Goal: Use online tool/utility: Utilize a website feature to perform a specific function

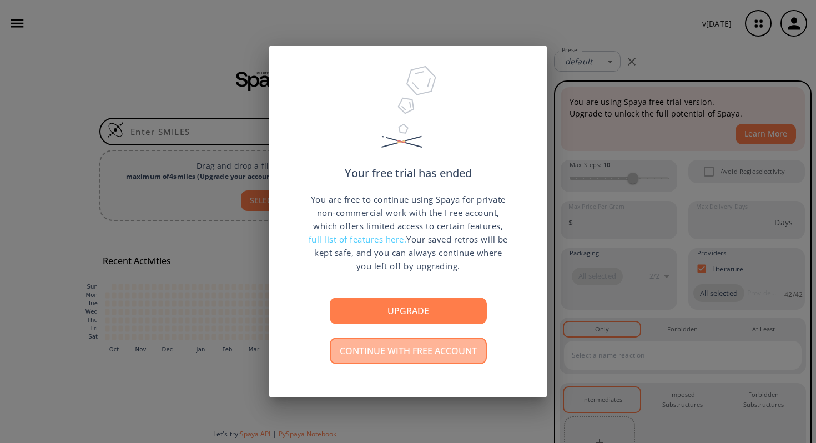
click at [400, 354] on button "Continue with free account" at bounding box center [408, 351] width 157 height 27
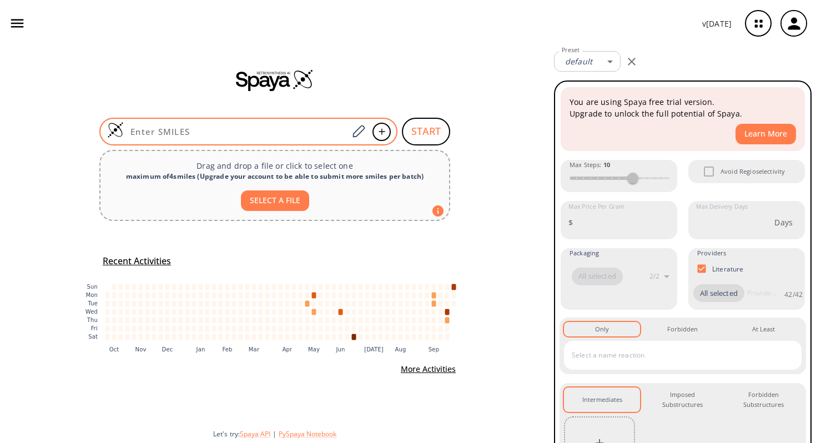
click at [286, 128] on input at bounding box center [236, 131] width 224 height 11
paste input "NC[C@H](NCNC(OCC(C=C1)=CC=C1NC([C@H]2N(C([C@@H](C)N)=O)CCC2)=O)=O)C(O)=O"
type input "NC[C@H](NCNC(OCC(C=C1)=CC=C1NC([C@H]2N(C([C@@H](C)N)=O)CCC2)=O)=O)C(O)=O"
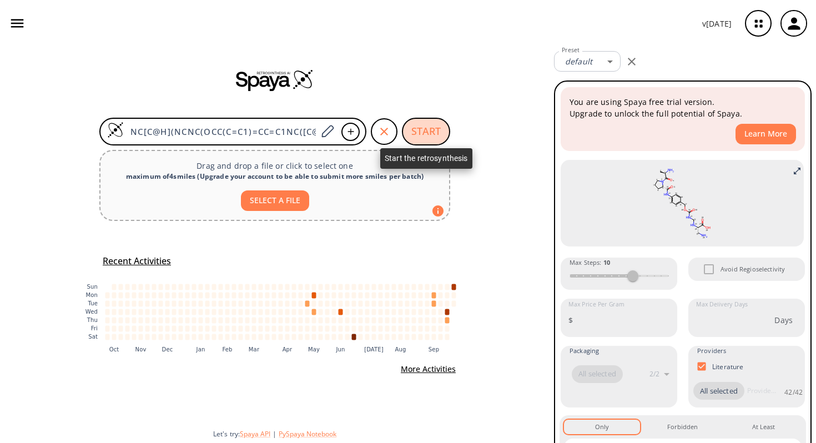
click at [418, 132] on button "START" at bounding box center [426, 132] width 48 height 28
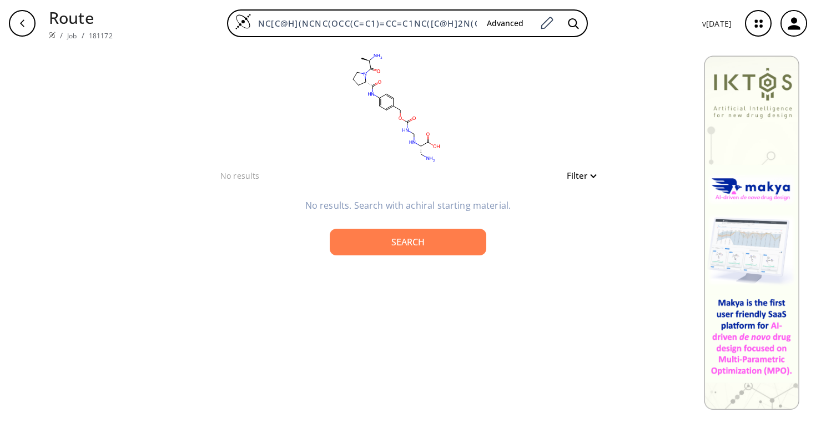
click at [762, 22] on icon "button" at bounding box center [758, 23] width 29 height 29
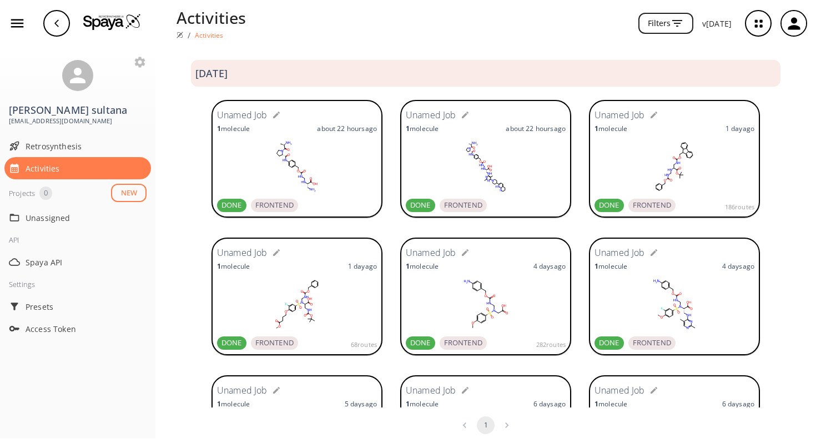
click at [277, 153] on icon at bounding box center [278, 151] width 2 height 3
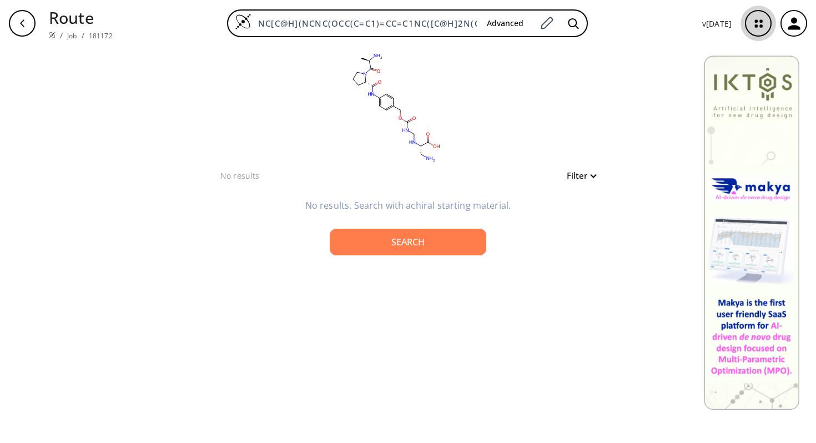
click at [755, 21] on icon "button" at bounding box center [758, 23] width 7 height 7
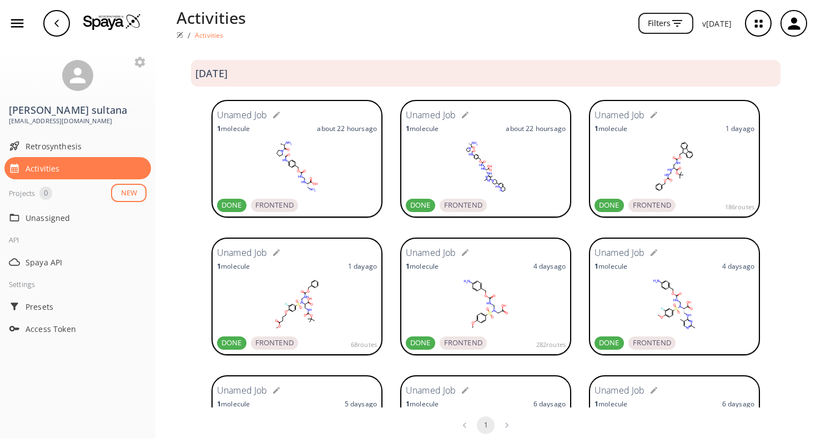
click at [500, 154] on rect at bounding box center [486, 167] width 160 height 56
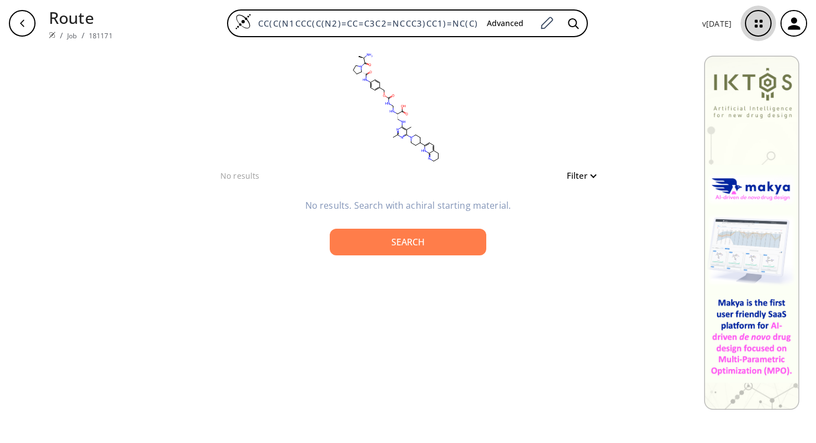
click at [762, 19] on icon "button" at bounding box center [758, 23] width 29 height 29
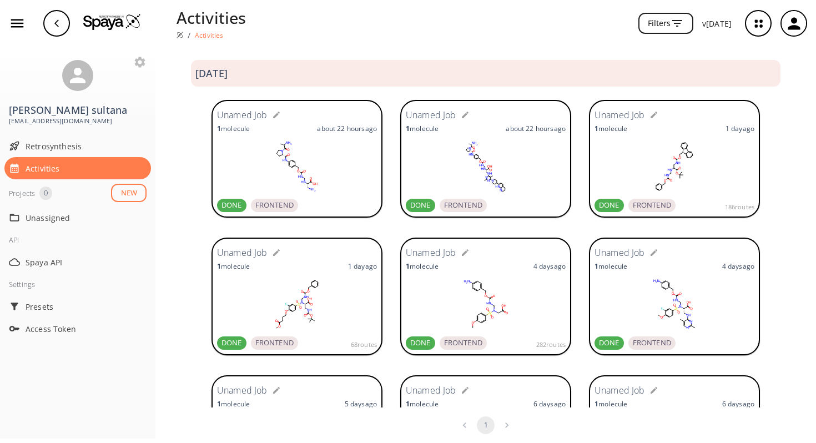
click at [420, 205] on span "DONE" at bounding box center [420, 205] width 29 height 11
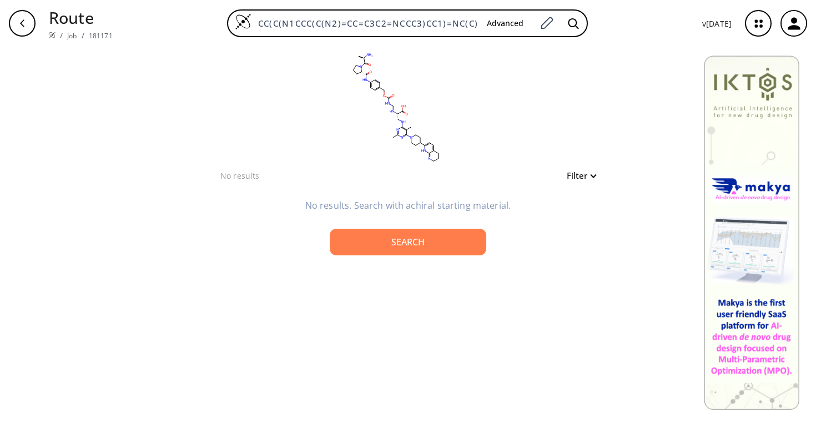
click at [759, 19] on icon "button" at bounding box center [758, 23] width 29 height 29
